Goal: Browse casually

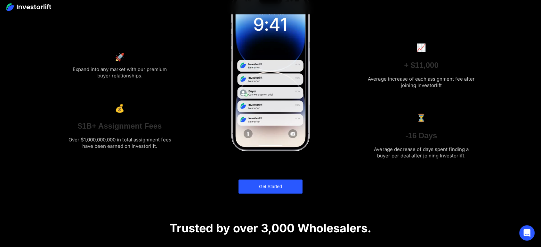
scroll to position [14, 0]
